Goal: Task Accomplishment & Management: Use online tool/utility

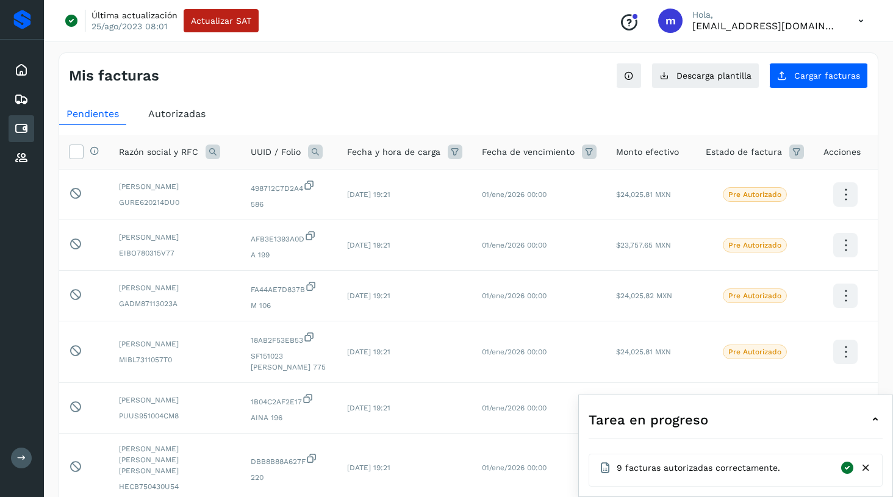
click at [45, 429] on div "Mis facturas Ver instrucciones para cargar Facturas Descarga plantilla Cargar f…" at bounding box center [468, 430] width 849 height 785
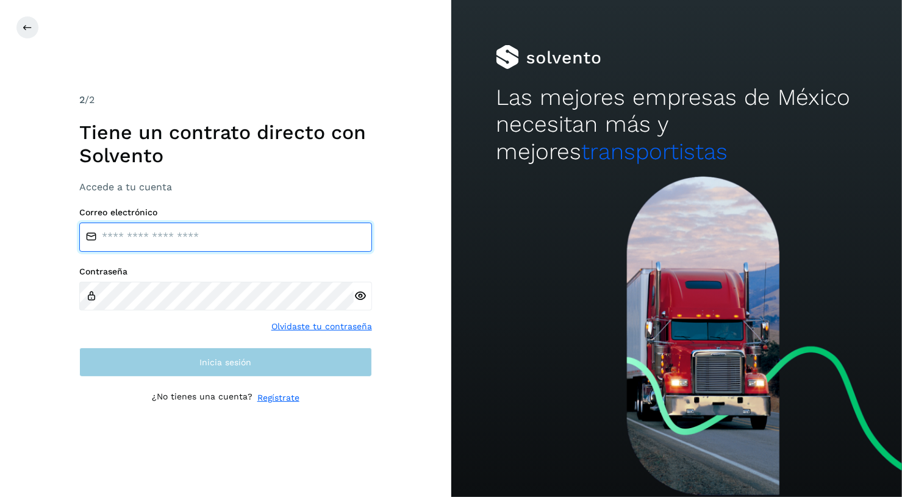
type input "**********"
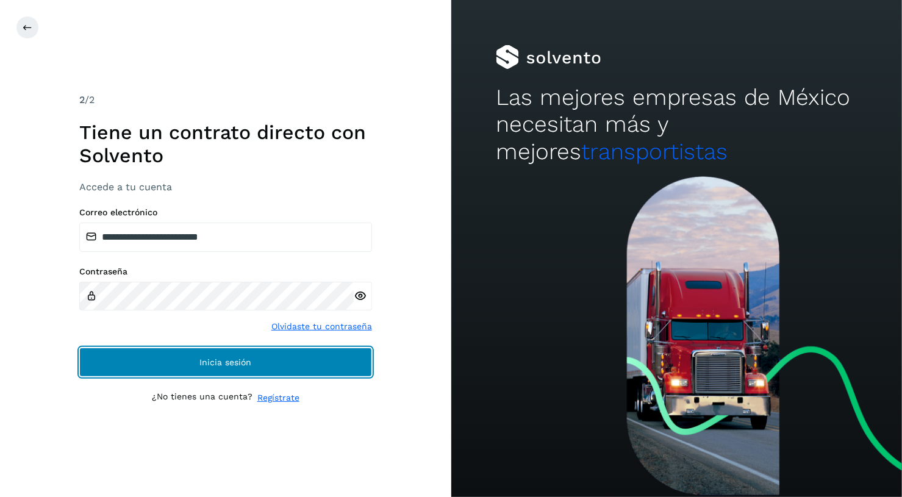
click at [231, 363] on span "Inicia sesión" at bounding box center [225, 362] width 52 height 9
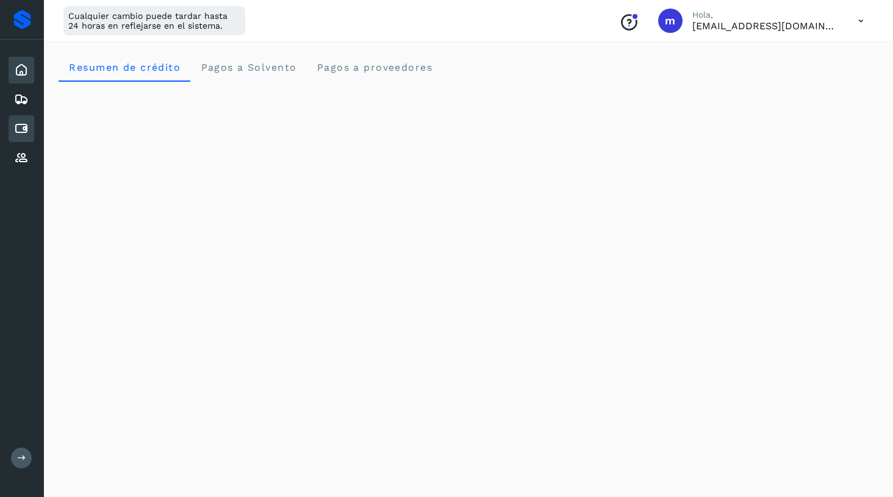
click at [27, 128] on icon at bounding box center [21, 128] width 15 height 15
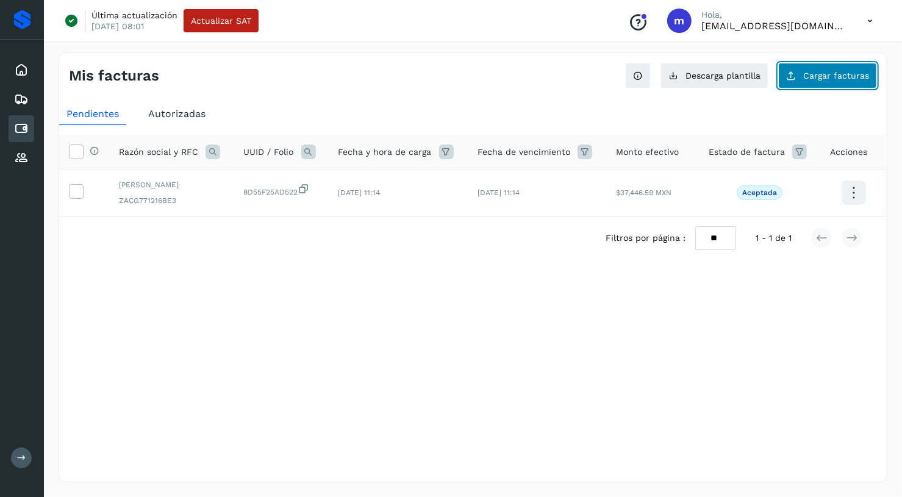
click at [824, 71] on span "Cargar facturas" at bounding box center [836, 75] width 66 height 9
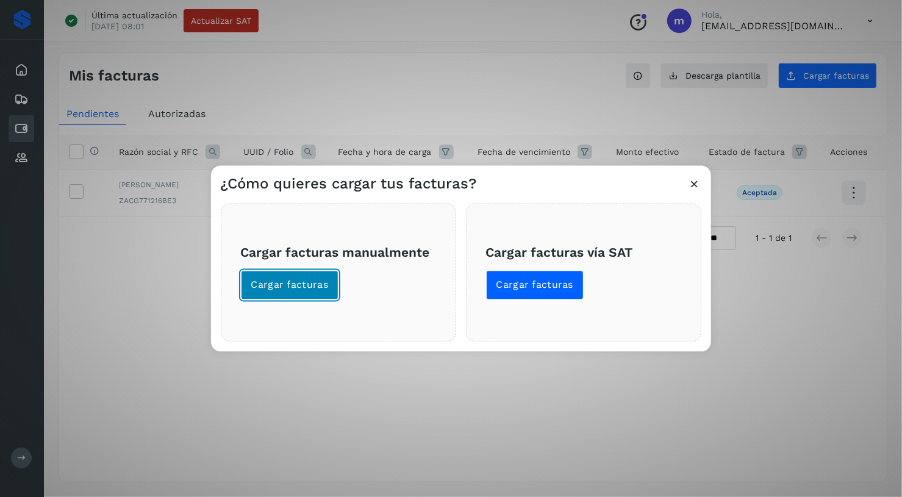
click at [318, 292] on button "Cargar facturas" at bounding box center [290, 284] width 98 height 29
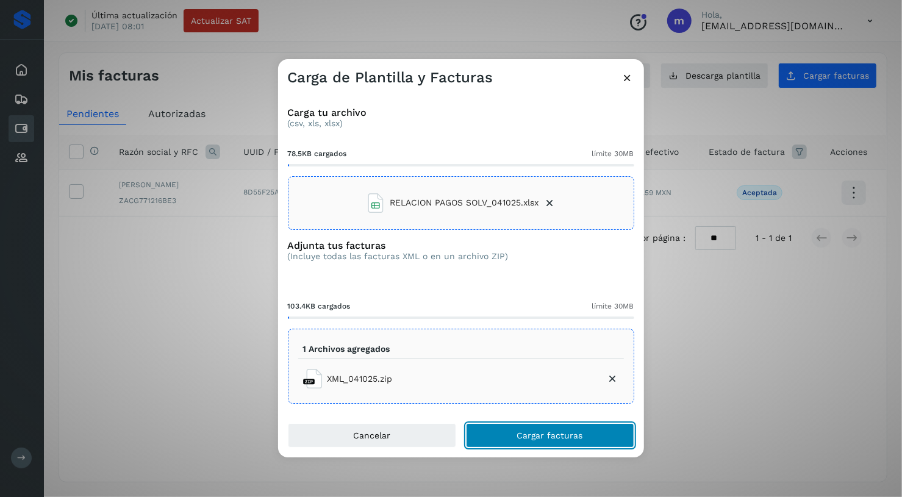
click at [535, 437] on span "Cargar facturas" at bounding box center [550, 435] width 66 height 9
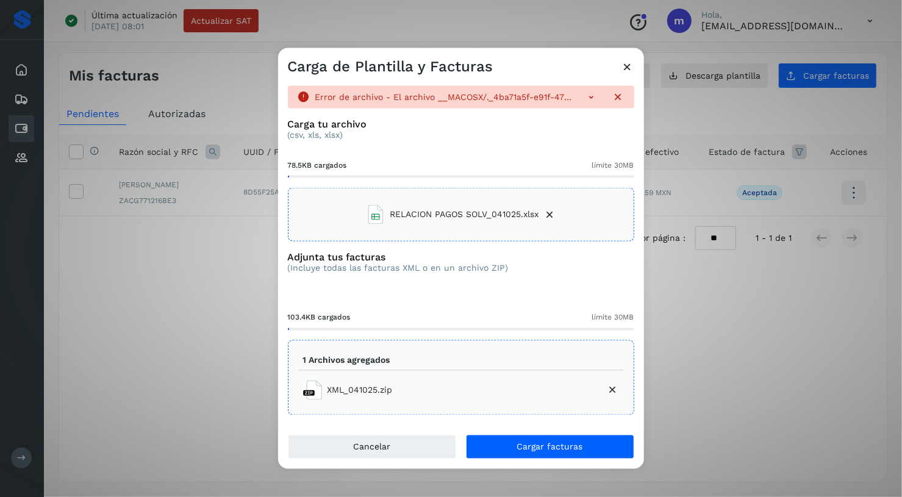
click at [589, 98] on icon at bounding box center [591, 96] width 12 height 12
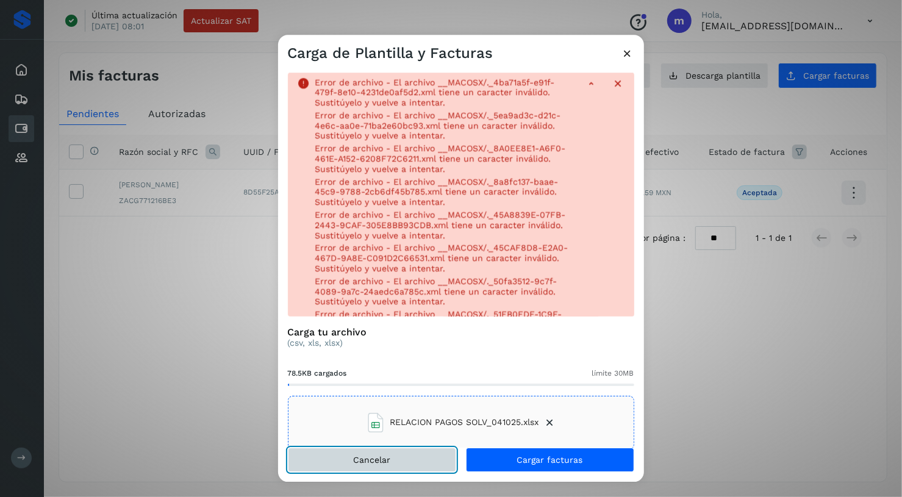
click at [392, 459] on button "Cancelar" at bounding box center [372, 460] width 168 height 24
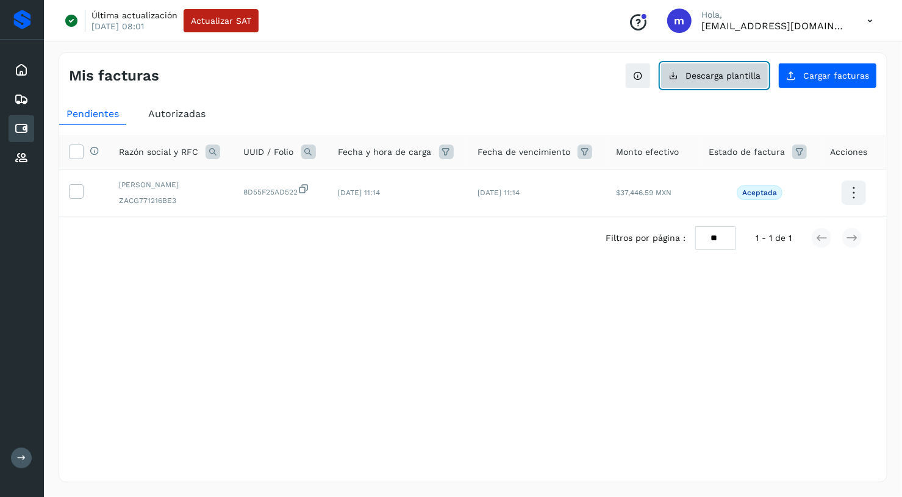
click at [720, 73] on span "Descarga plantilla" at bounding box center [722, 75] width 75 height 9
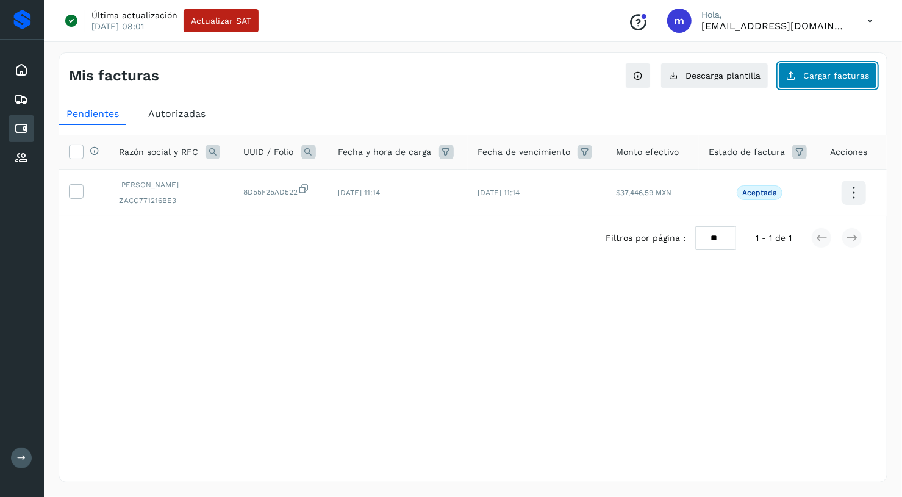
click at [845, 74] on span "Cargar facturas" at bounding box center [836, 75] width 66 height 9
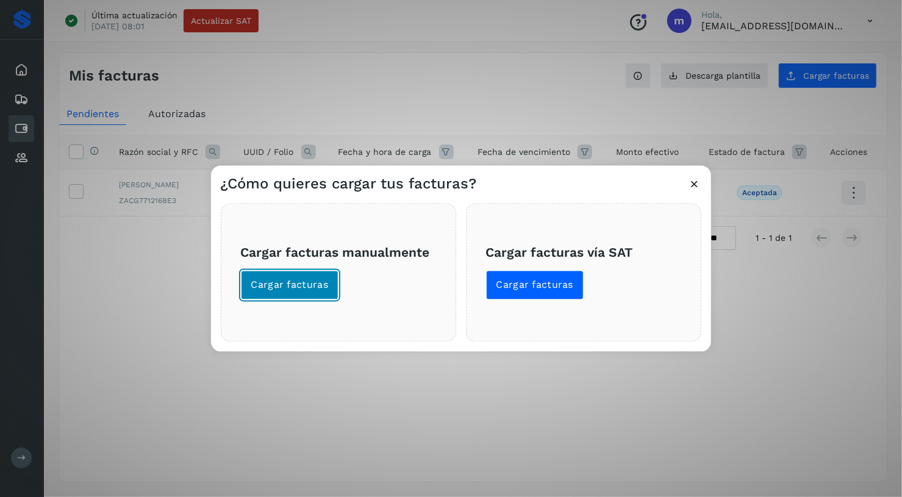
click at [316, 290] on span "Cargar facturas" at bounding box center [289, 284] width 77 height 13
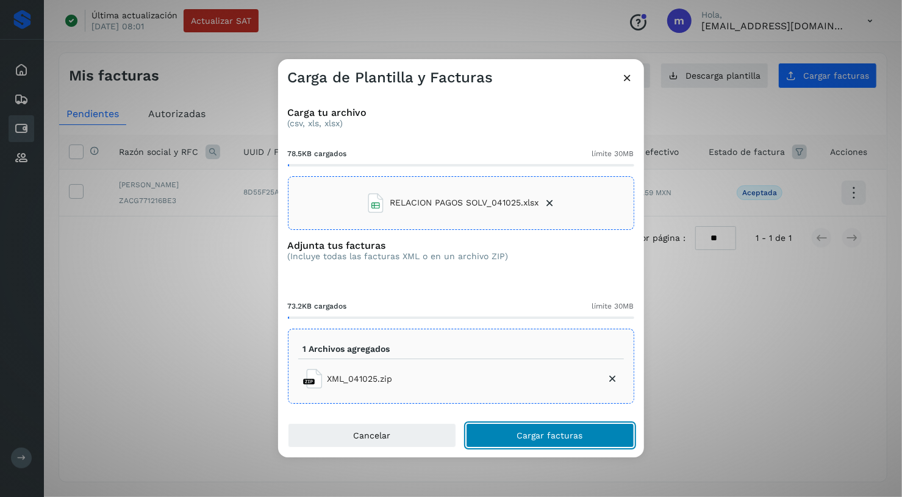
click at [568, 437] on span "Cargar facturas" at bounding box center [550, 435] width 66 height 9
